Goal: Check status: Check status

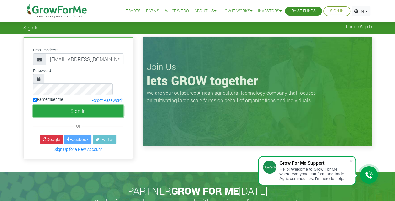
click at [78, 105] on button "Sign In" at bounding box center [78, 111] width 91 height 12
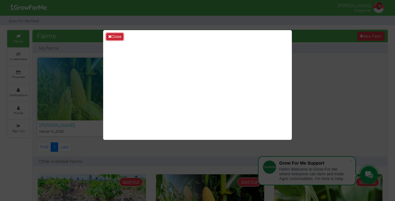
click at [113, 35] on button "Close" at bounding box center [114, 36] width 17 height 7
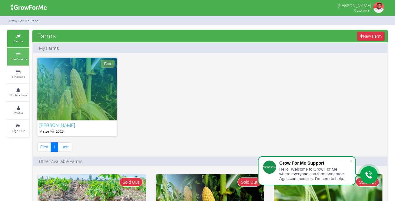
click at [22, 55] on icon at bounding box center [18, 54] width 19 height 3
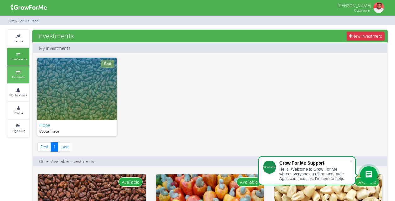
click at [22, 74] on link "Finances" at bounding box center [18, 74] width 22 height 17
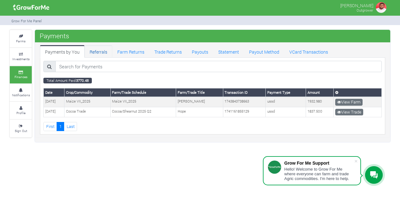
click at [94, 50] on link "Referrals" at bounding box center [99, 51] width 28 height 13
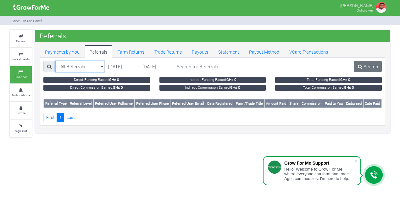
click at [101, 66] on select "All Referrals All Referrals Direct Referrals Indirect Referrals" at bounding box center [80, 66] width 50 height 11
click at [136, 53] on link "Farm Returns" at bounding box center [130, 51] width 37 height 13
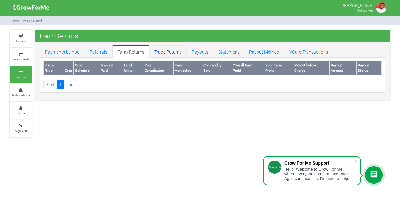
click at [164, 50] on link "Trade Returns" at bounding box center [167, 51] width 37 height 13
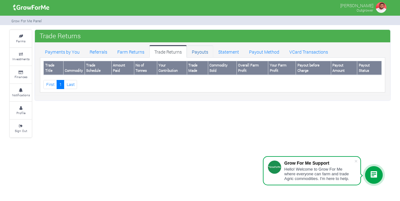
click at [197, 48] on link "Payouts" at bounding box center [200, 51] width 26 height 13
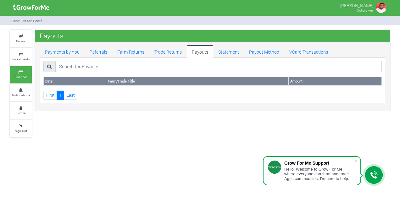
click at [90, 80] on th "Date" at bounding box center [75, 81] width 63 height 8
drag, startPoint x: 299, startPoint y: 81, endPoint x: 63, endPoint y: 83, distance: 236.3
click at [63, 83] on tr "Date Farm/Trade Title Amount" at bounding box center [213, 81] width 338 height 8
drag, startPoint x: 63, startPoint y: 83, endPoint x: 111, endPoint y: 105, distance: 52.7
click at [111, 105] on div "Payments by You Referrals Farm Returns Trade Returns Payouts Statement Payout M…" at bounding box center [212, 74] width 355 height 64
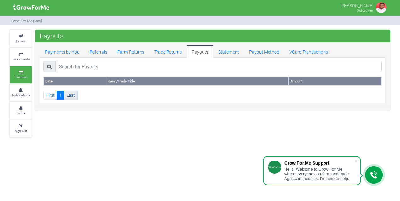
click at [68, 94] on link "Last" at bounding box center [70, 95] width 13 height 9
click at [50, 95] on link "First" at bounding box center [50, 95] width 14 height 9
click at [67, 96] on link "Last" at bounding box center [70, 95] width 13 height 9
click at [228, 53] on link "Statement" at bounding box center [228, 51] width 31 height 13
click at [305, 80] on th "Amount" at bounding box center [334, 81] width 93 height 8
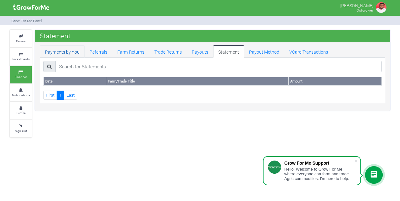
click at [59, 51] on link "Payments by You" at bounding box center [62, 51] width 45 height 13
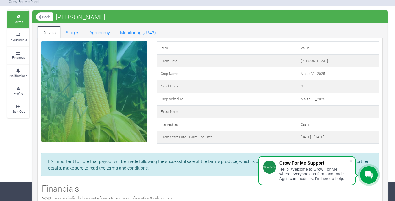
scroll to position [20, 0]
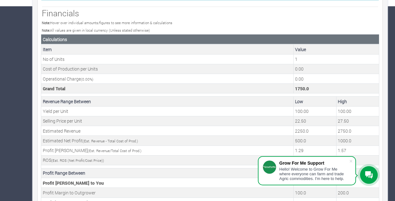
scroll to position [231, 0]
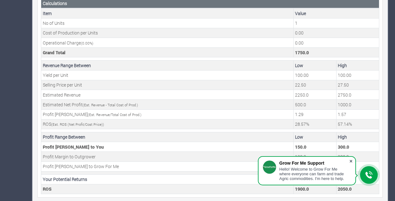
click at [351, 162] on span at bounding box center [351, 161] width 6 height 6
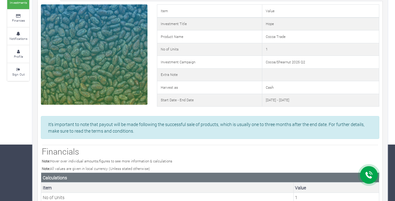
scroll to position [0, 0]
